Goal: Navigation & Orientation: Find specific page/section

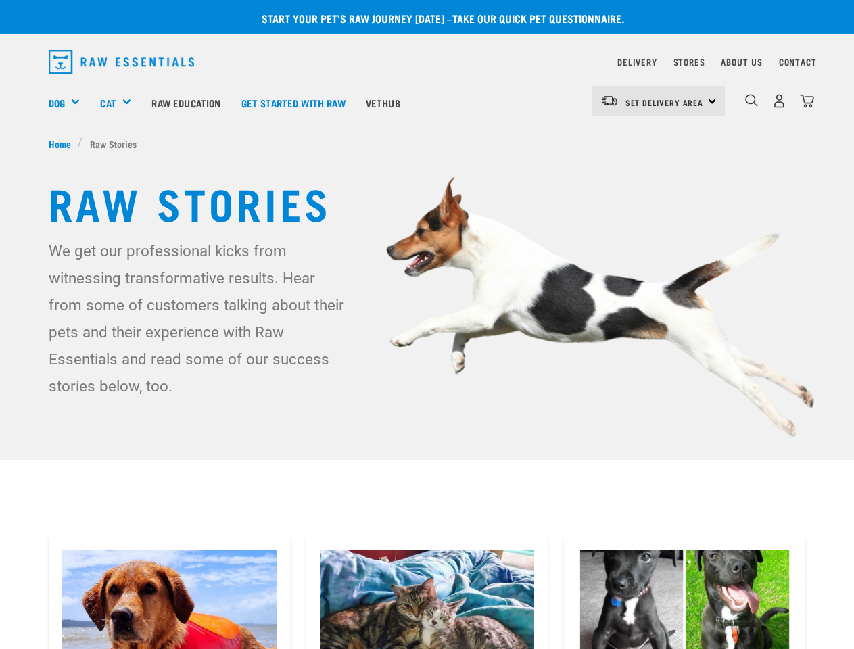
click at [70, 103] on div "Dog" at bounding box center [70, 103] width 42 height 54
click at [122, 103] on div "Cat" at bounding box center [120, 103] width 41 height 54
click at [659, 101] on span "Set Delivery Area" at bounding box center [664, 102] width 78 height 5
click at [751, 101] on img "dropdown navigation" at bounding box center [751, 100] width 13 height 13
click at [70, 103] on div "Dog" at bounding box center [70, 103] width 42 height 54
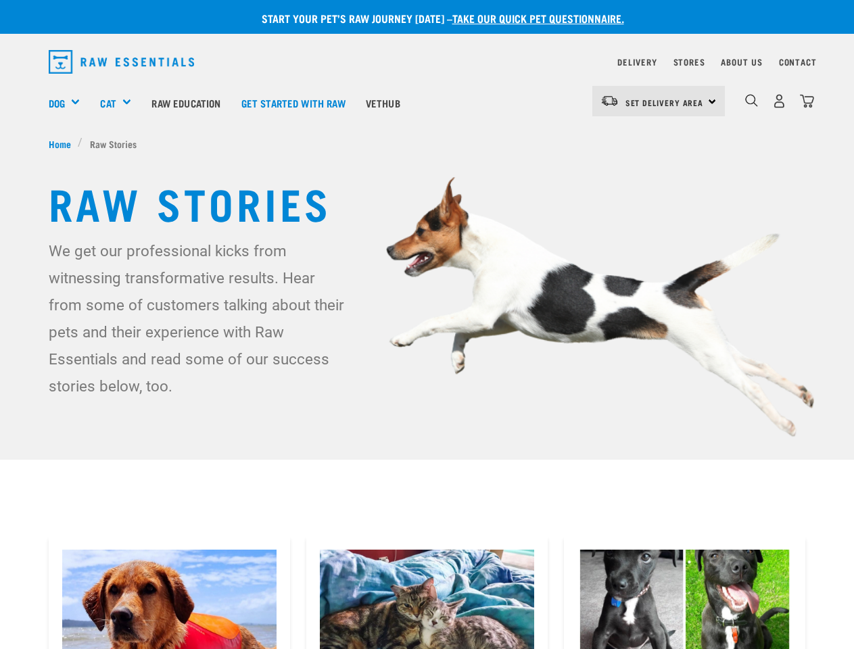
click at [122, 103] on div "Cat" at bounding box center [120, 103] width 41 height 54
click at [659, 101] on span "Set Delivery Area" at bounding box center [664, 102] width 78 height 5
click at [751, 101] on img "dropdown navigation" at bounding box center [751, 100] width 13 height 13
